Goal: Task Accomplishment & Management: Use online tool/utility

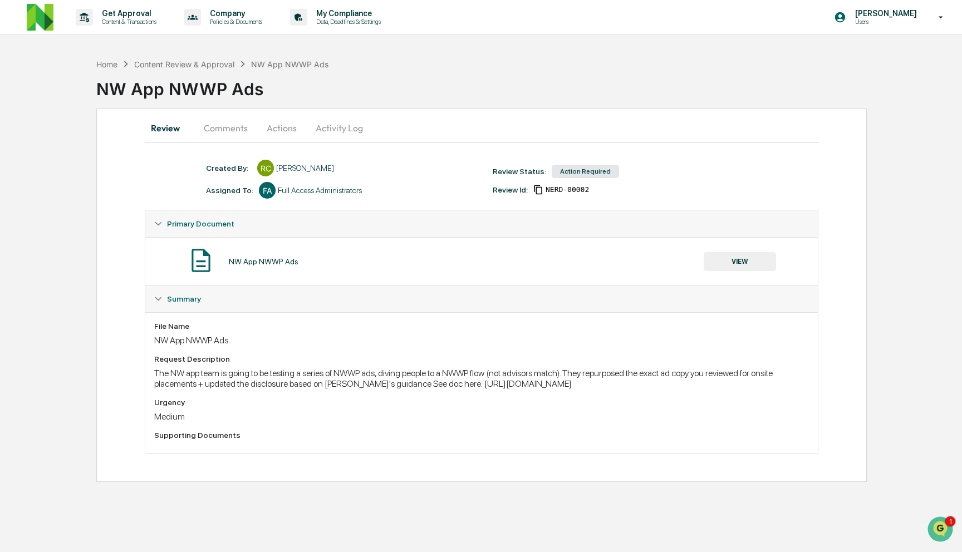
click at [140, 18] on p "Content & Transactions" at bounding box center [127, 22] width 69 height 8
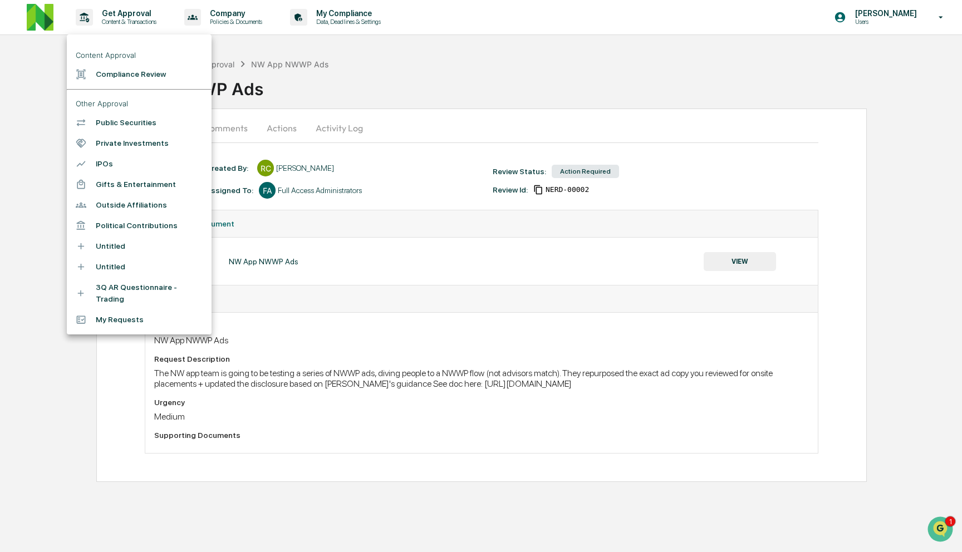
click at [146, 71] on li "Compliance Review" at bounding box center [139, 74] width 145 height 21
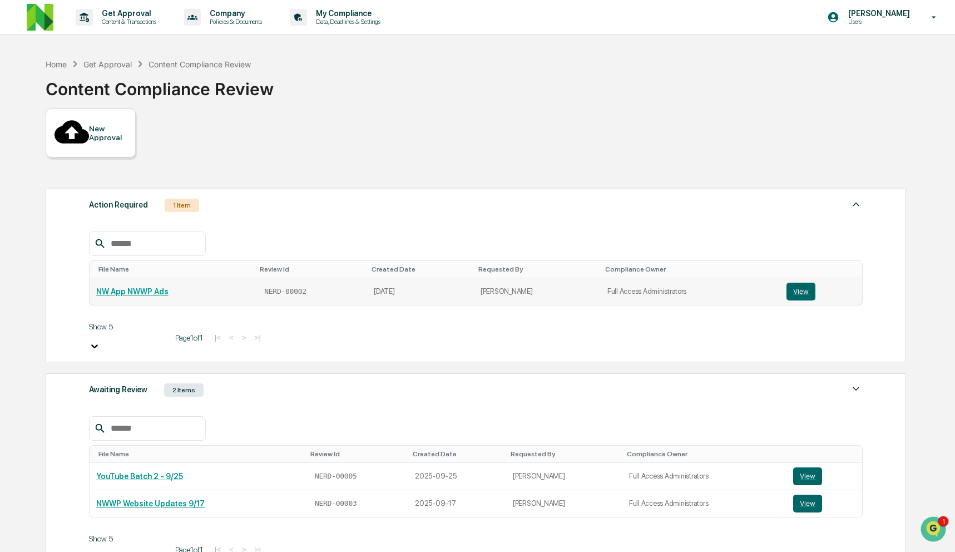
click at [134, 287] on link "NW App NWWP Ads" at bounding box center [132, 291] width 72 height 9
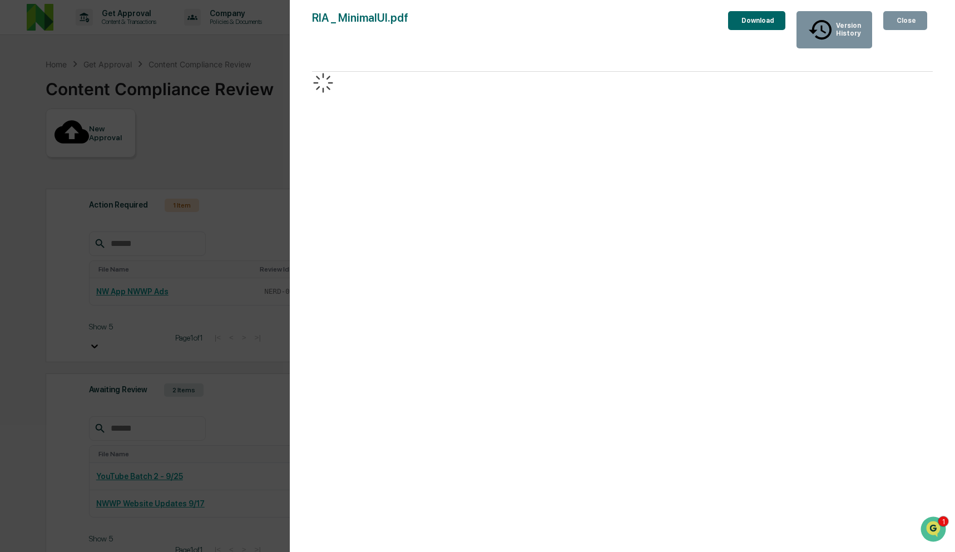
click at [265, 136] on div "Version History [DATE] 05:44 PM [PERSON_NAME] RIA _ MinimalUI.pdf Close Version…" at bounding box center [477, 276] width 955 height 552
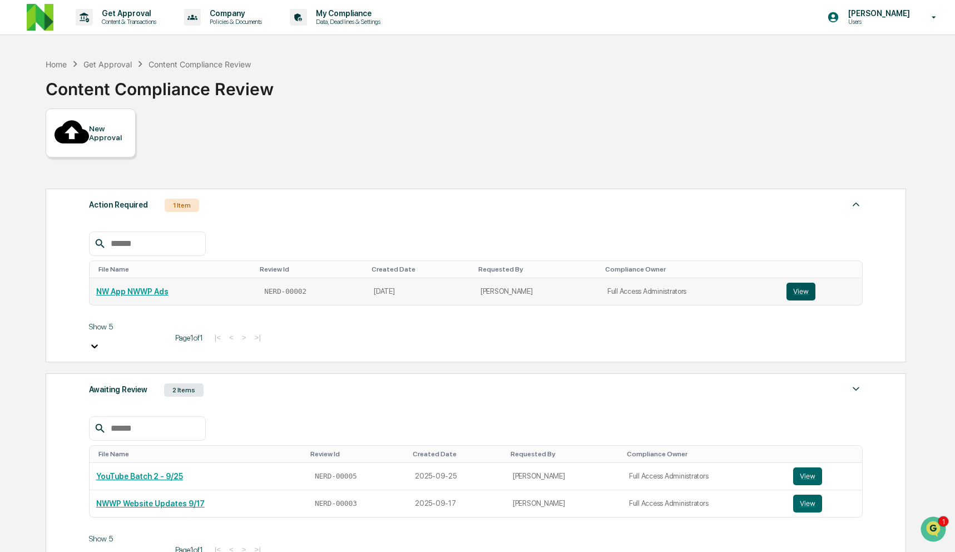
click at [803, 283] on button "View" at bounding box center [801, 292] width 29 height 18
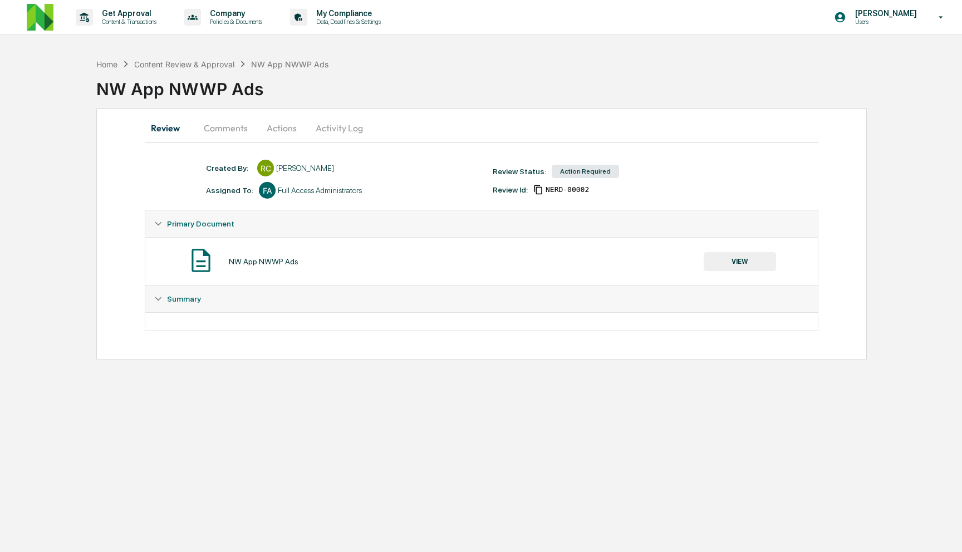
click at [282, 128] on button "Actions" at bounding box center [282, 128] width 50 height 27
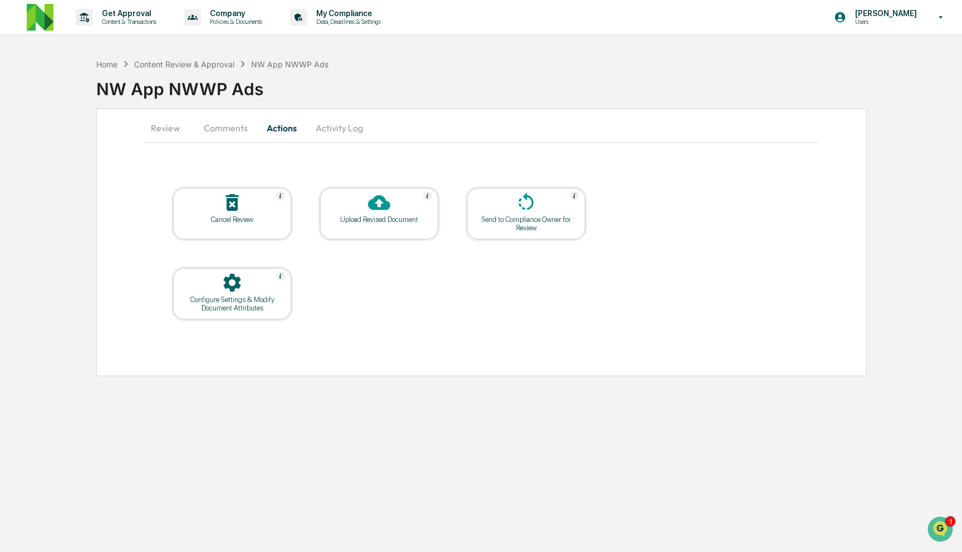
click at [208, 128] on button "Comments" at bounding box center [226, 128] width 62 height 27
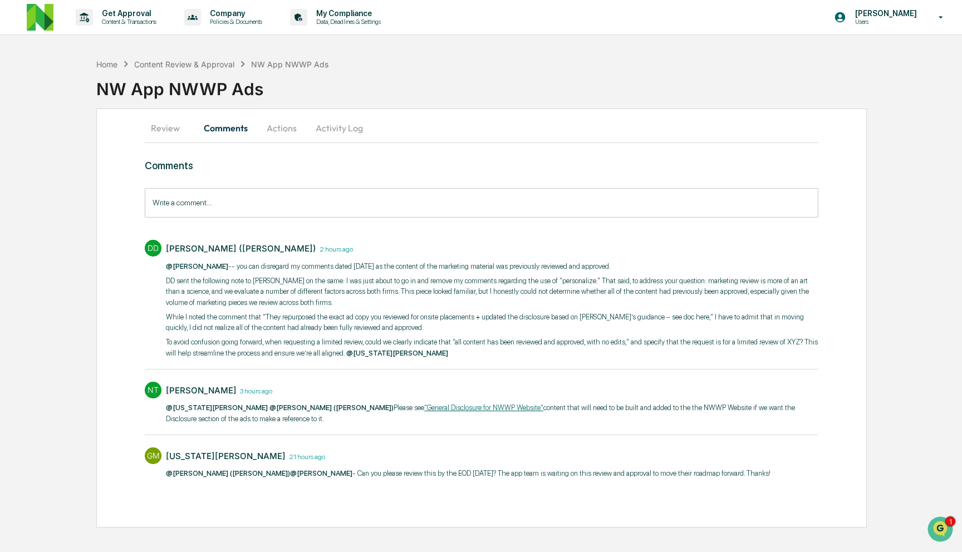
click at [160, 132] on button "Review" at bounding box center [170, 128] width 50 height 27
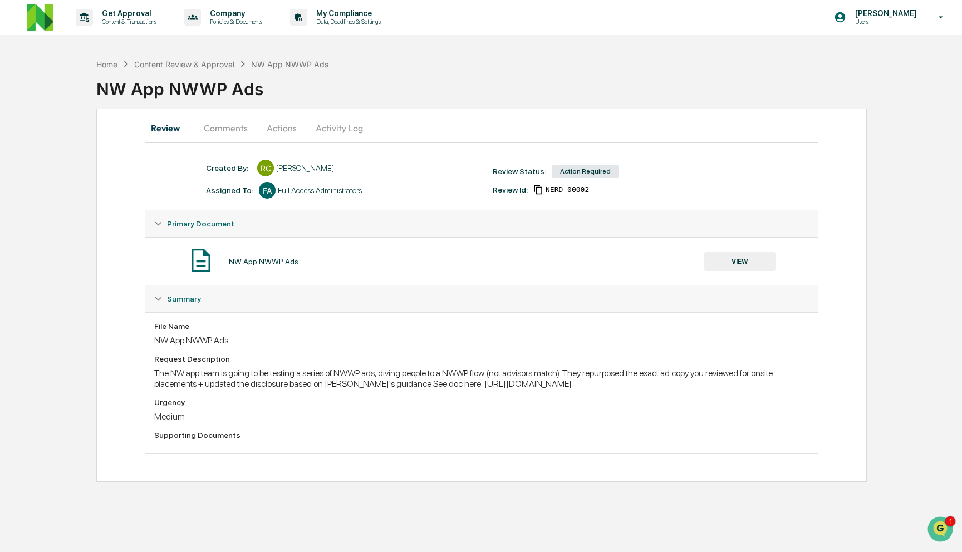
click at [567, 389] on div "The NW app team is going to be testing a series of NWWP ads, diving people to a…" at bounding box center [481, 378] width 654 height 21
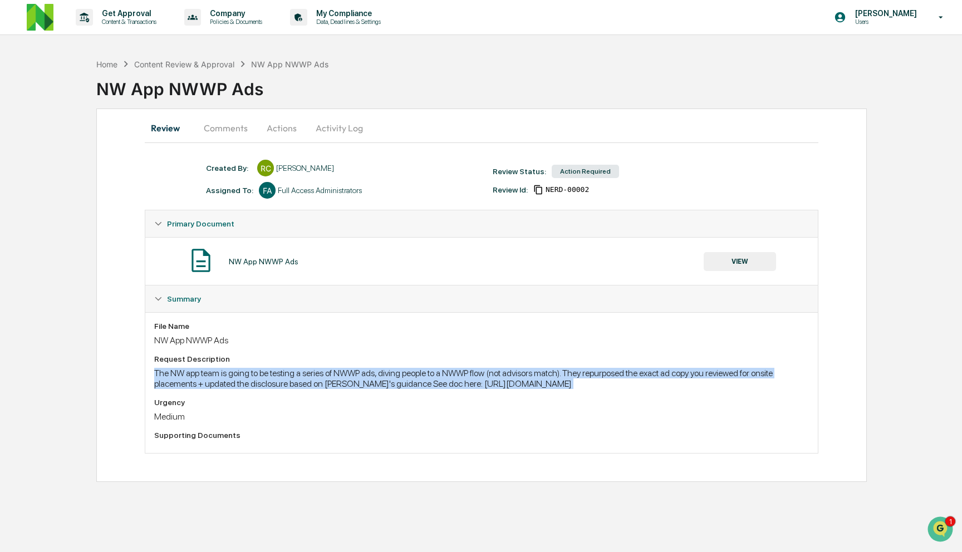
click at [567, 389] on div "The NW app team is going to be testing a series of NWWP ads, diving people to a…" at bounding box center [481, 378] width 654 height 21
click at [563, 389] on div "The NW app team is going to be testing a series of NWWP ads, diving people to a…" at bounding box center [481, 378] width 654 height 21
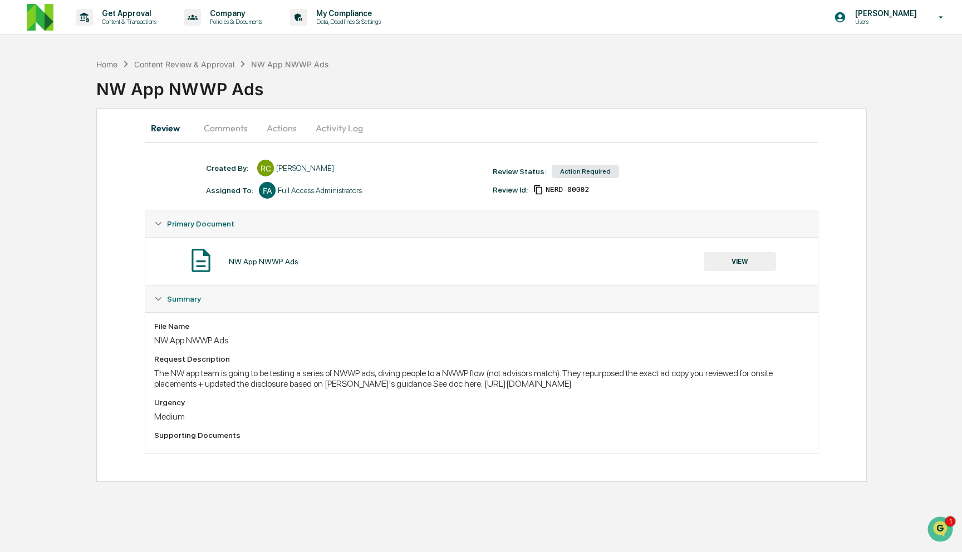
click at [563, 389] on div "The NW app team is going to be testing a series of NWWP ads, diving people to a…" at bounding box center [481, 378] width 654 height 21
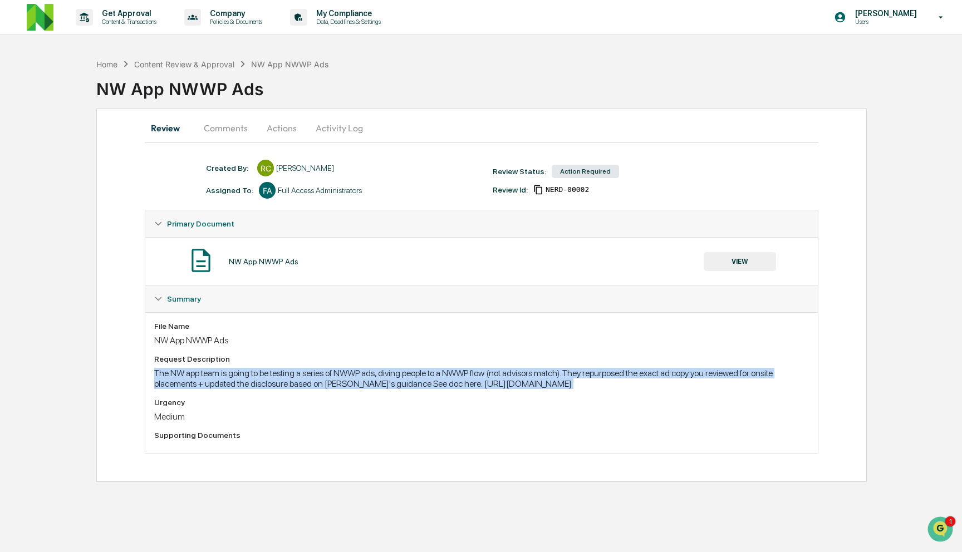
click at [563, 389] on div "The NW app team is going to be testing a series of NWWP ads, diving people to a…" at bounding box center [481, 378] width 654 height 21
click at [623, 389] on div "The NW app team is going to be testing a series of NWWP ads, diving people to a…" at bounding box center [481, 378] width 654 height 21
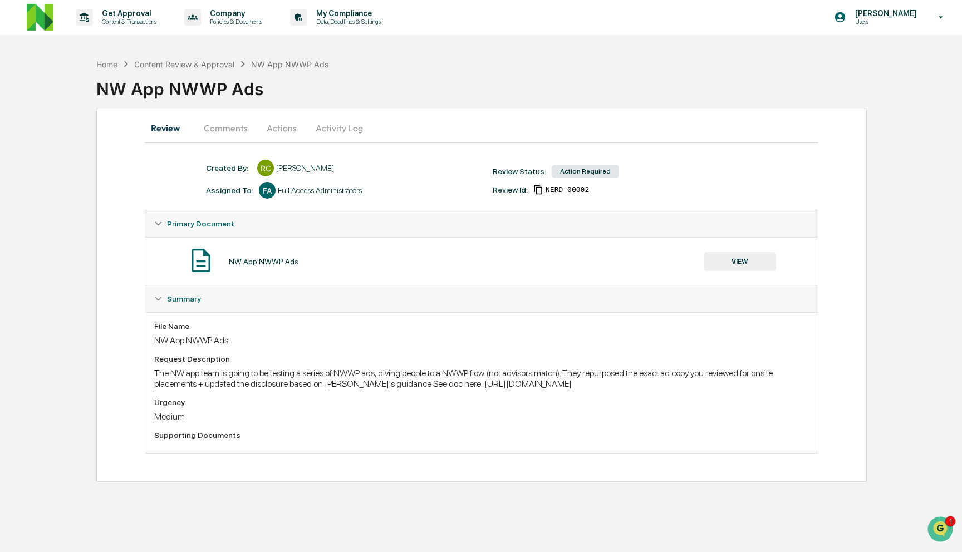
drag, startPoint x: 635, startPoint y: 395, endPoint x: 149, endPoint y: 398, distance: 486.9
click at [149, 398] on div "File Name NW App NWWP Ads Request Description The NW app team is going to be te…" at bounding box center [481, 382] width 672 height 141
copy div "[URL][DOMAIN_NAME]"
